Goal: Task Accomplishment & Management: Use online tool/utility

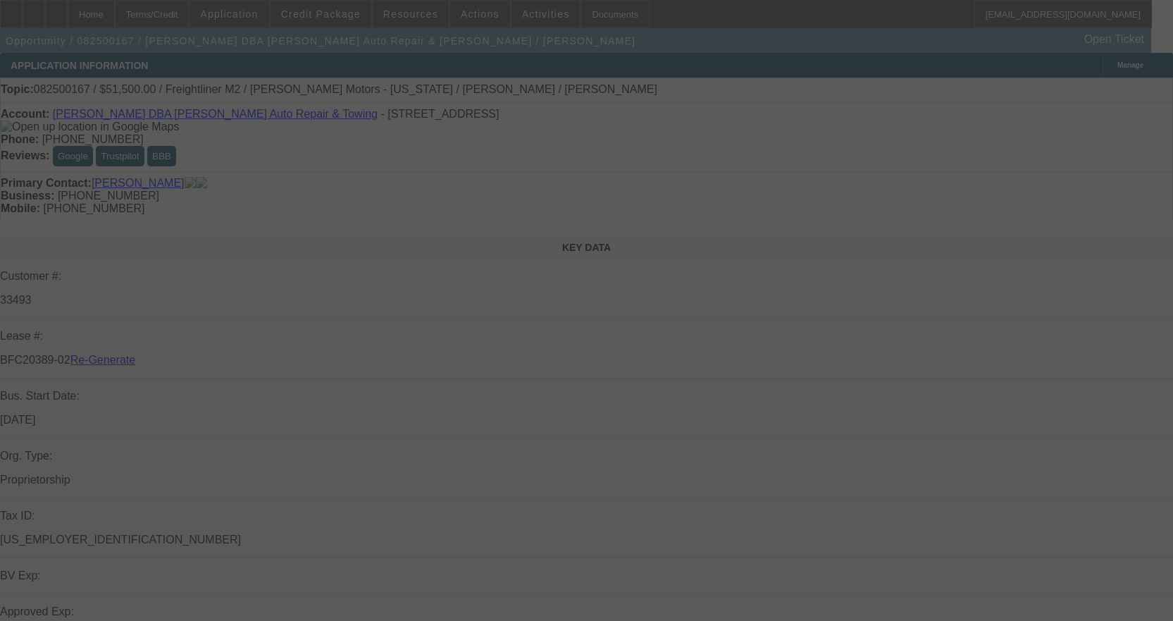
select select "4"
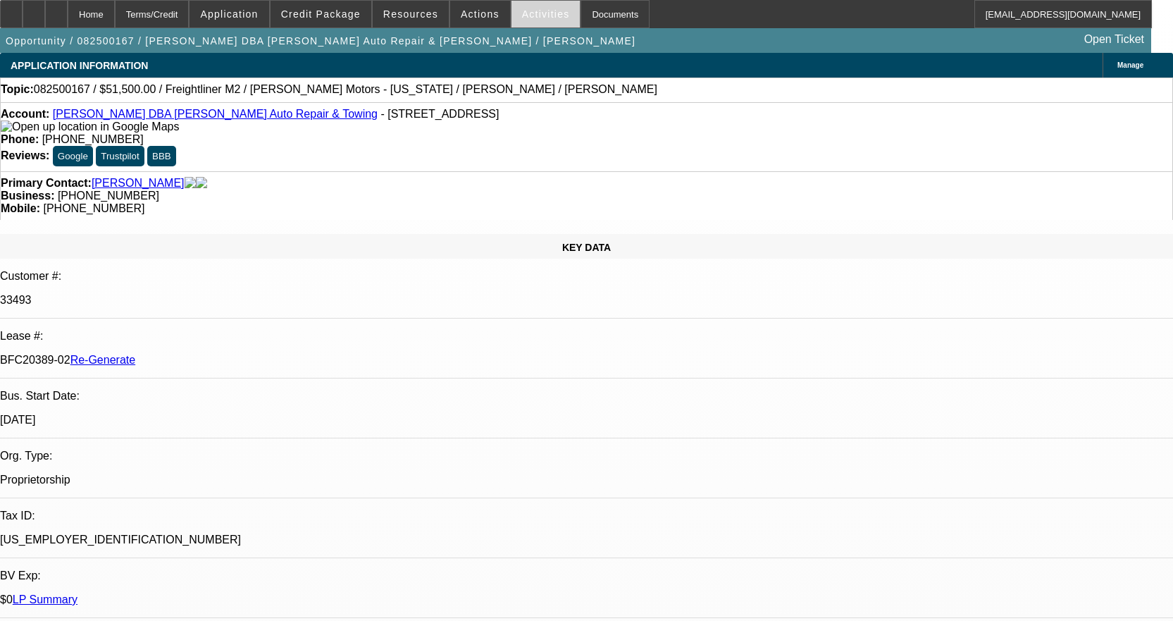
select select "0"
select select "2"
select select "0"
select select "6"
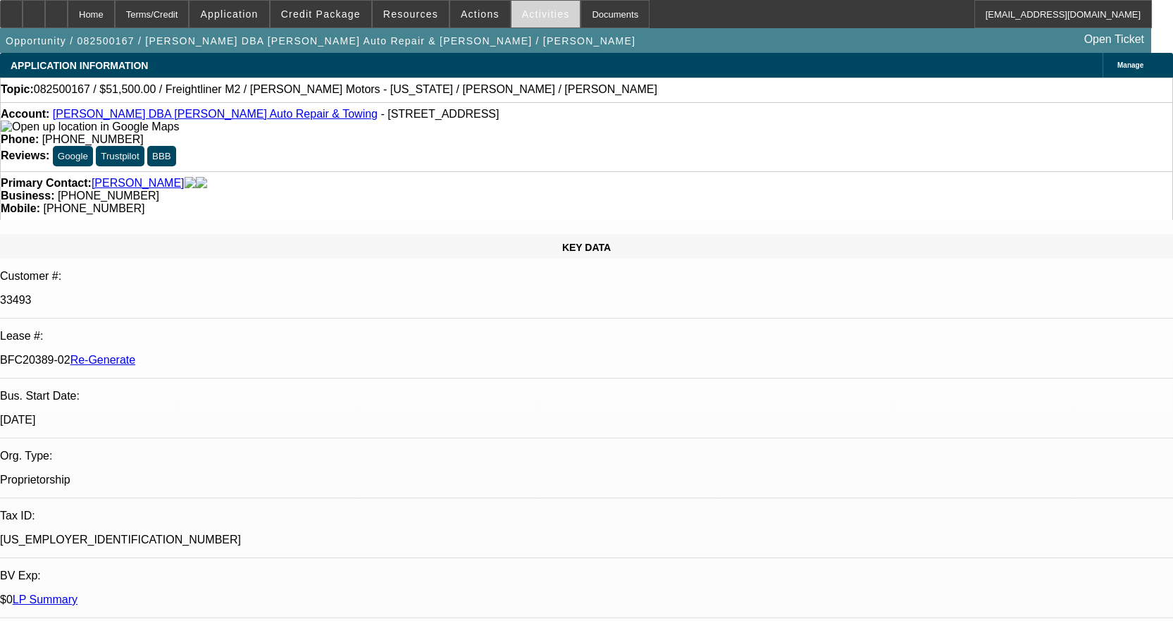
click at [528, 16] on span "Activities" at bounding box center [546, 13] width 48 height 11
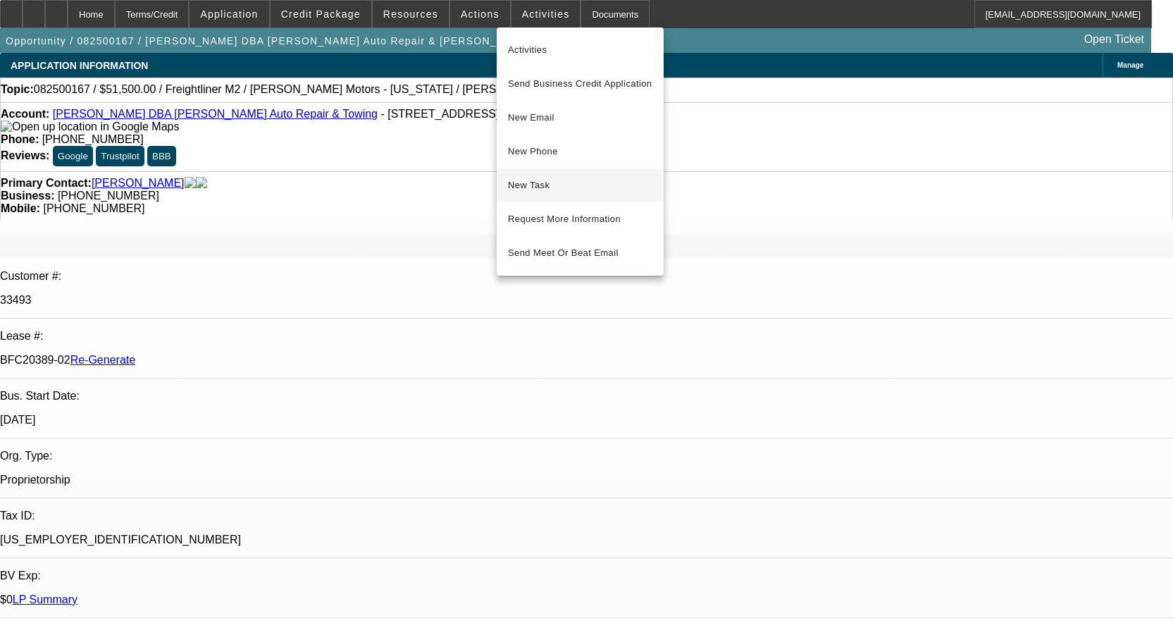
click at [557, 181] on span "New Task" at bounding box center [580, 185] width 144 height 17
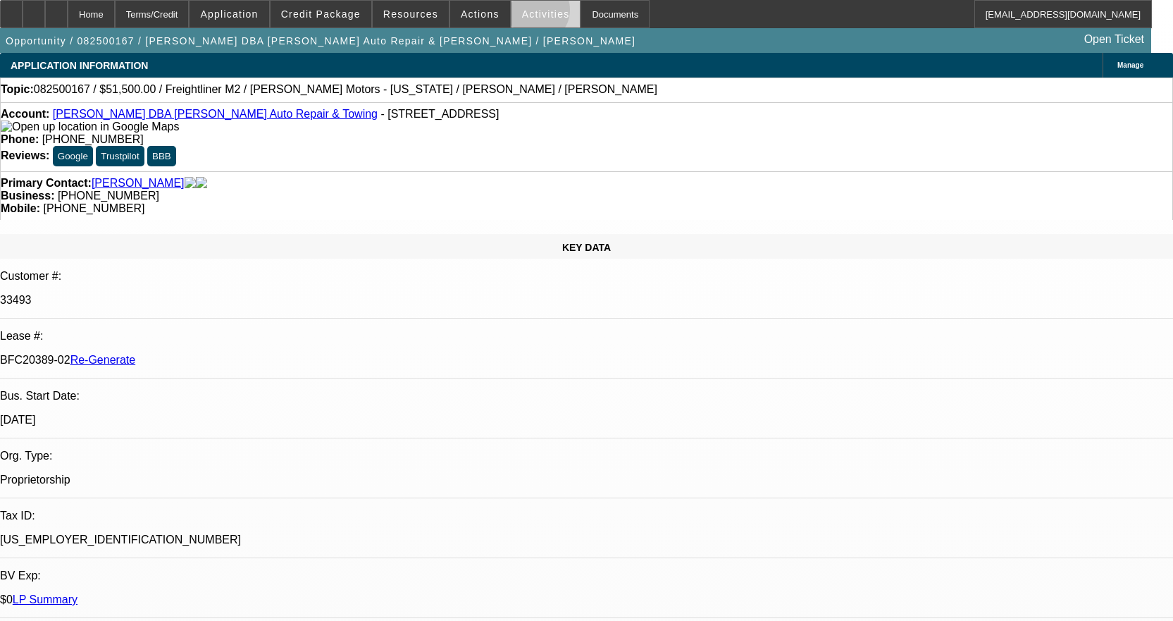
click at [522, 13] on span "Activities" at bounding box center [546, 13] width 48 height 11
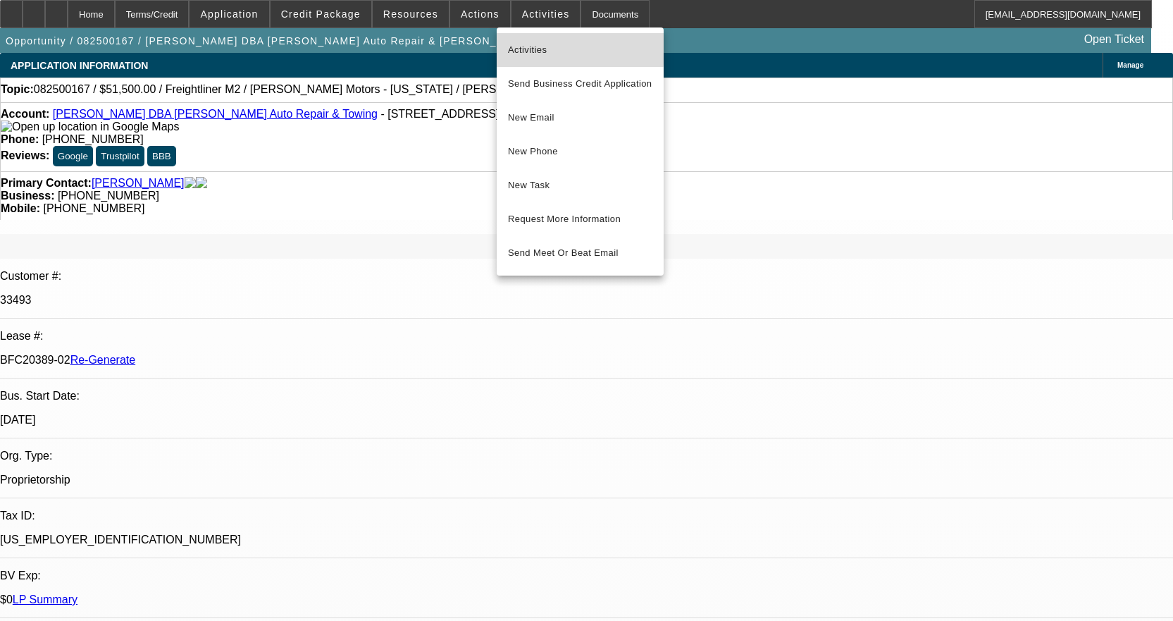
click at [528, 45] on span "Activities" at bounding box center [580, 50] width 144 height 17
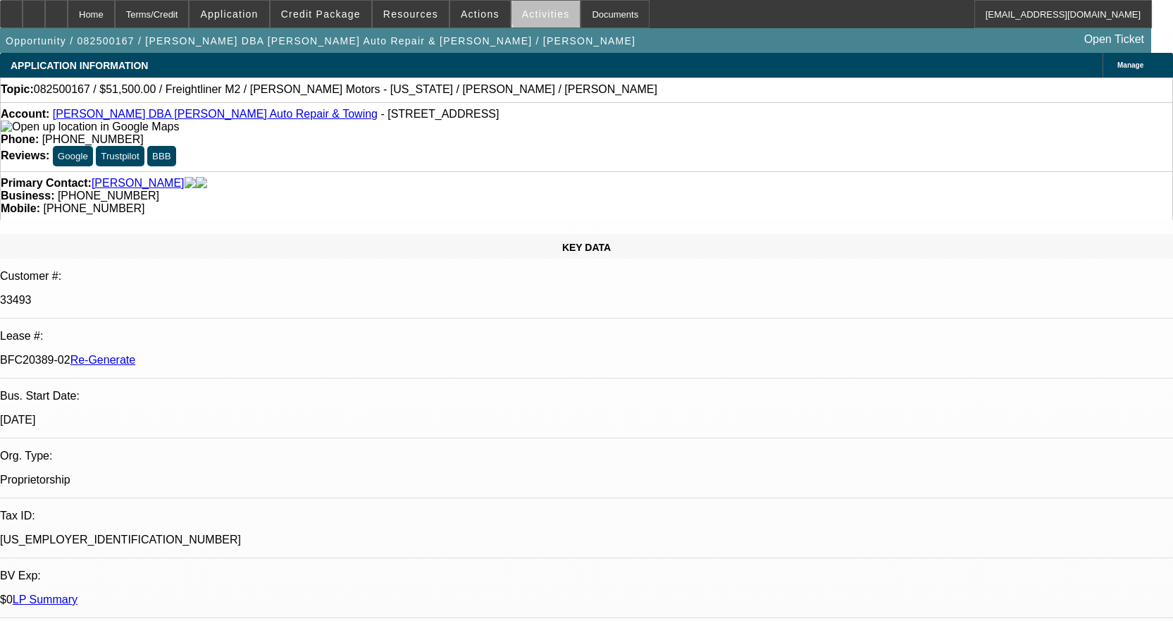
click at [533, 12] on span "Activities" at bounding box center [546, 13] width 48 height 11
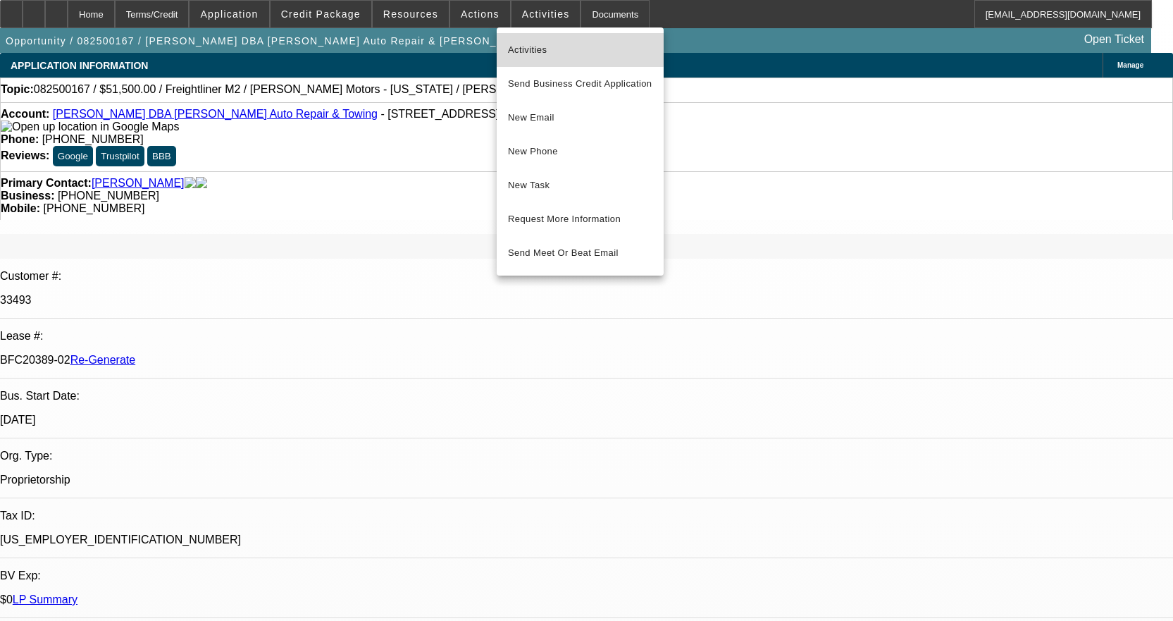
click at [532, 46] on span "Activities" at bounding box center [580, 50] width 144 height 17
